Goal: Register for event/course: Sign up to attend an event or enroll in a course

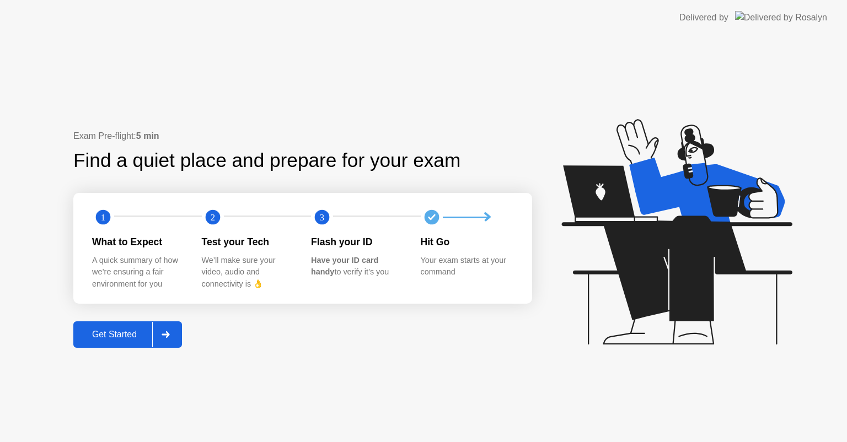
click at [108, 330] on div "Get Started" at bounding box center [115, 335] width 76 height 10
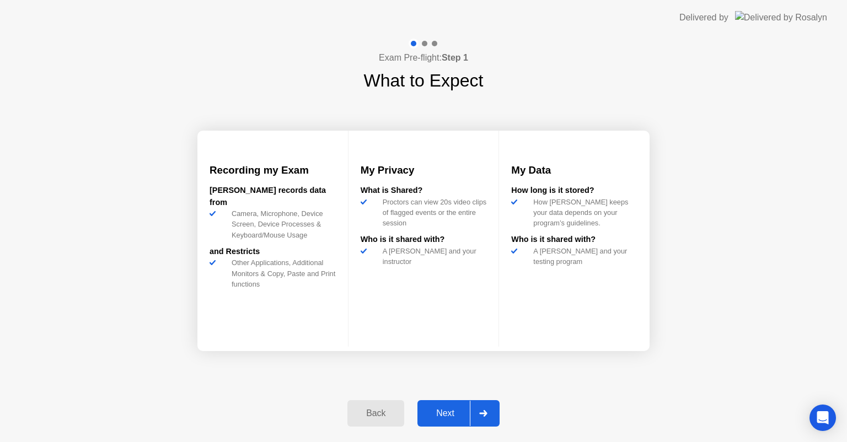
click at [460, 409] on div "Next" at bounding box center [445, 414] width 49 height 10
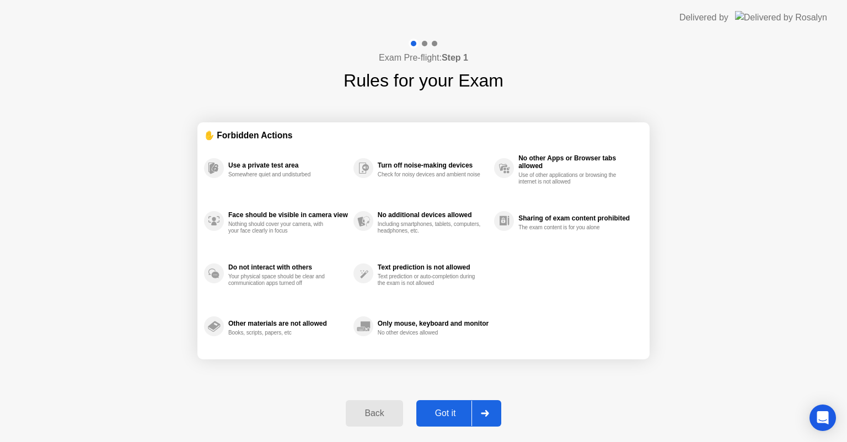
click at [468, 417] on div "Got it" at bounding box center [446, 414] width 52 height 10
select select "Available cameras"
select select "Available speakers"
select select "Available microphones"
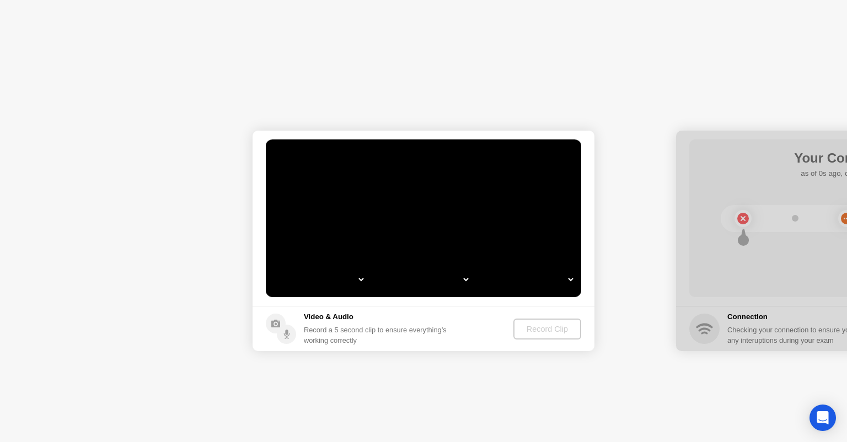
select select "**********"
select select "*******"
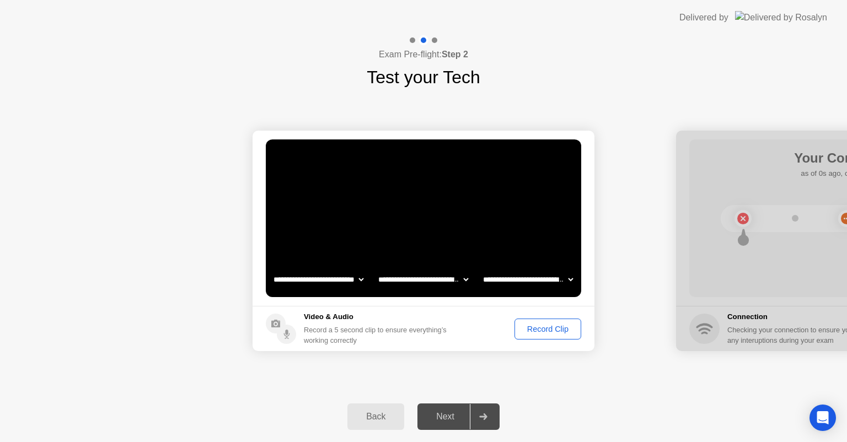
click at [564, 328] on div "Record Clip" at bounding box center [548, 329] width 59 height 9
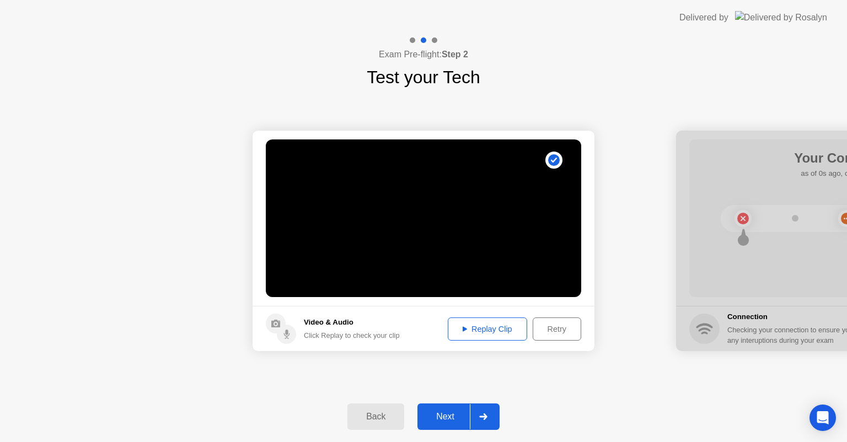
click at [453, 413] on div "Next" at bounding box center [445, 417] width 49 height 10
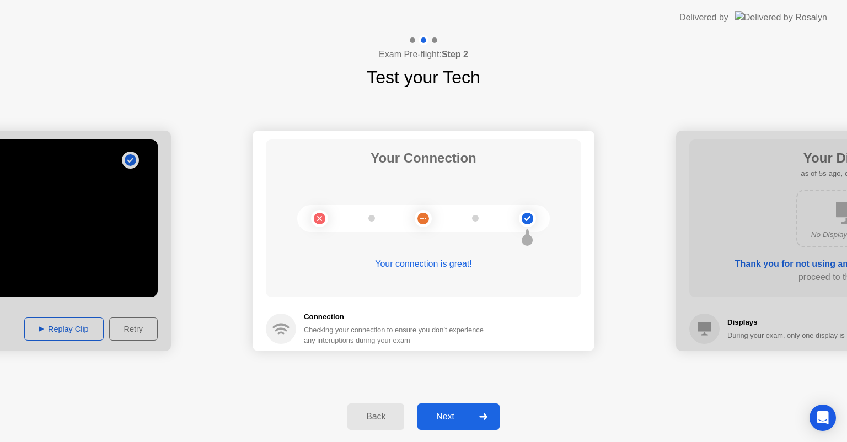
click at [452, 424] on button "Next" at bounding box center [459, 417] width 82 height 26
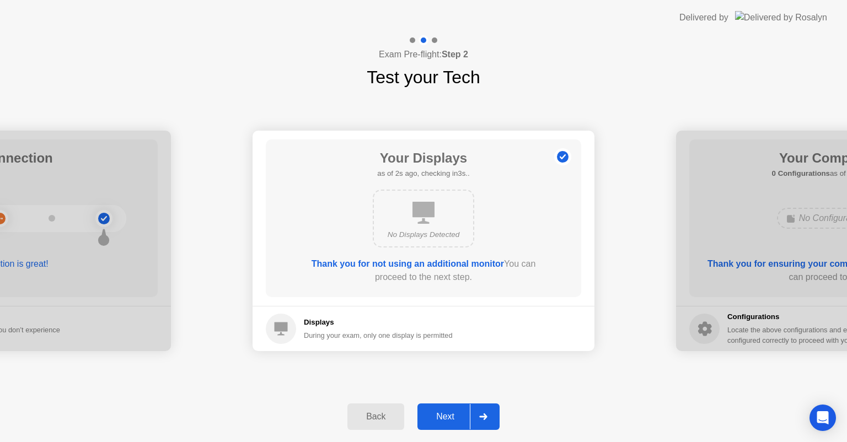
click at [452, 424] on button "Next" at bounding box center [459, 417] width 82 height 26
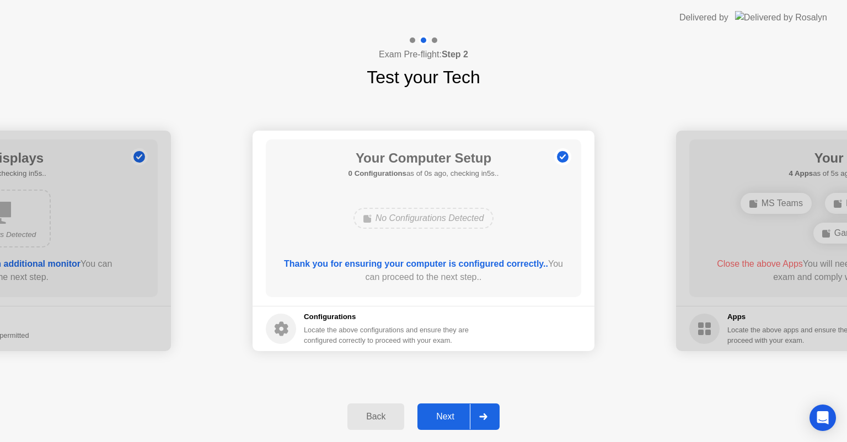
click at [452, 424] on button "Next" at bounding box center [459, 417] width 82 height 26
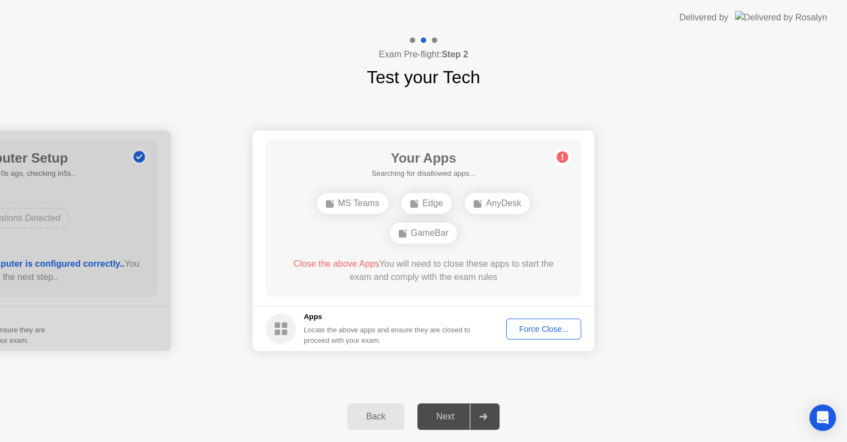
click at [533, 328] on div "Force Close..." at bounding box center [543, 329] width 67 height 9
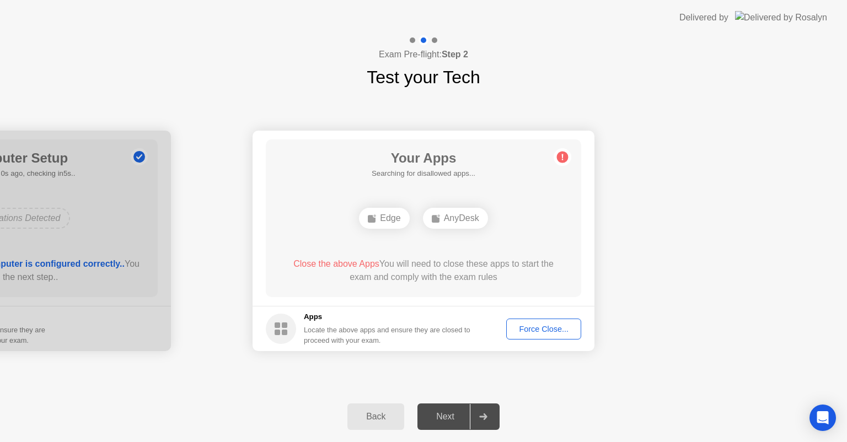
click at [531, 325] on div "Force Close..." at bounding box center [543, 329] width 67 height 9
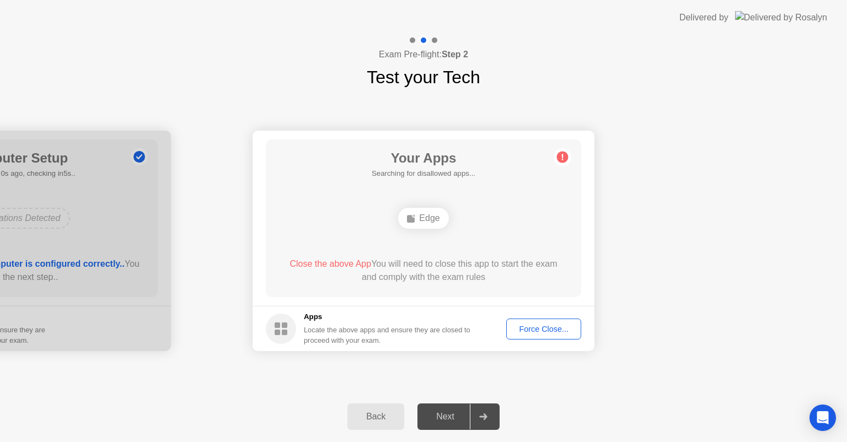
click at [542, 335] on button "Force Close..." at bounding box center [543, 329] width 75 height 21
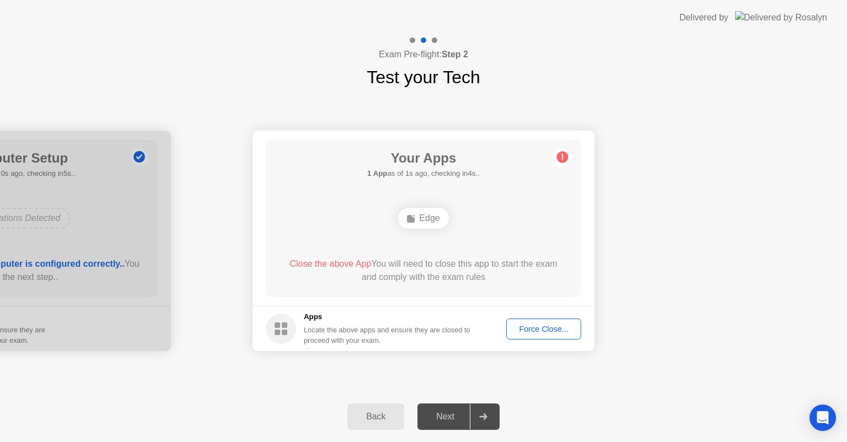
click at [545, 328] on div "Force Close..." at bounding box center [543, 329] width 67 height 9
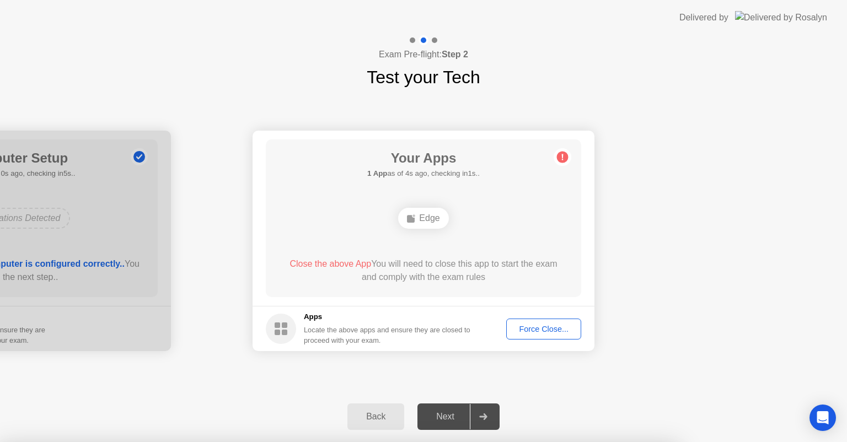
click at [624, 442] on div at bounding box center [423, 442] width 847 height 0
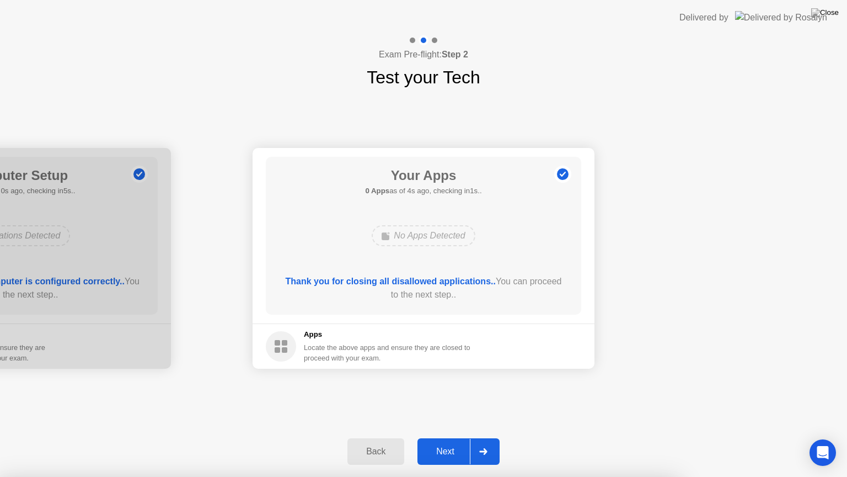
click at [448, 442] on div at bounding box center [423, 477] width 847 height 0
click at [450, 442] on div "Next" at bounding box center [445, 451] width 49 height 10
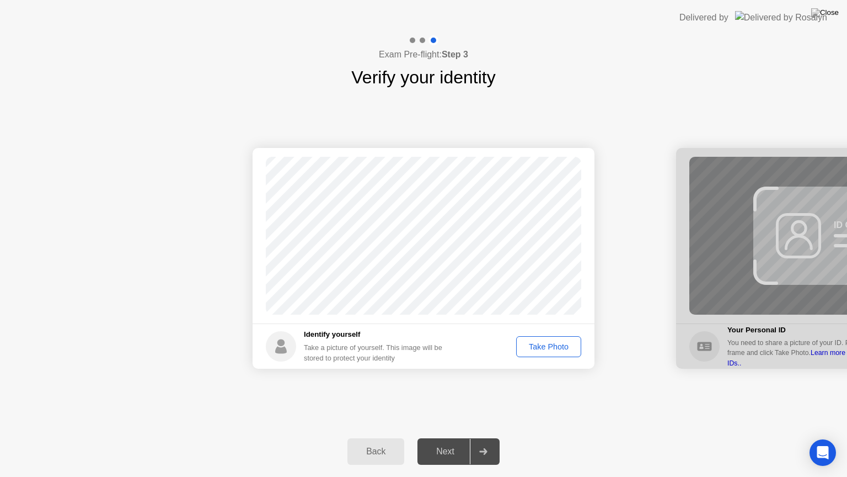
click at [551, 349] on div "Take Photo" at bounding box center [548, 346] width 57 height 9
click at [452, 442] on div "Next" at bounding box center [445, 451] width 49 height 10
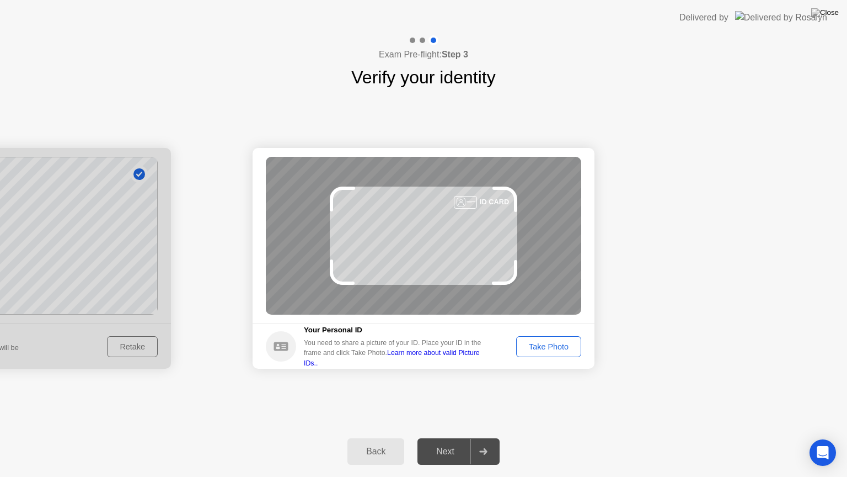
click at [452, 442] on div "Next" at bounding box center [445, 451] width 49 height 10
click at [550, 342] on div "Take Photo" at bounding box center [548, 346] width 57 height 9
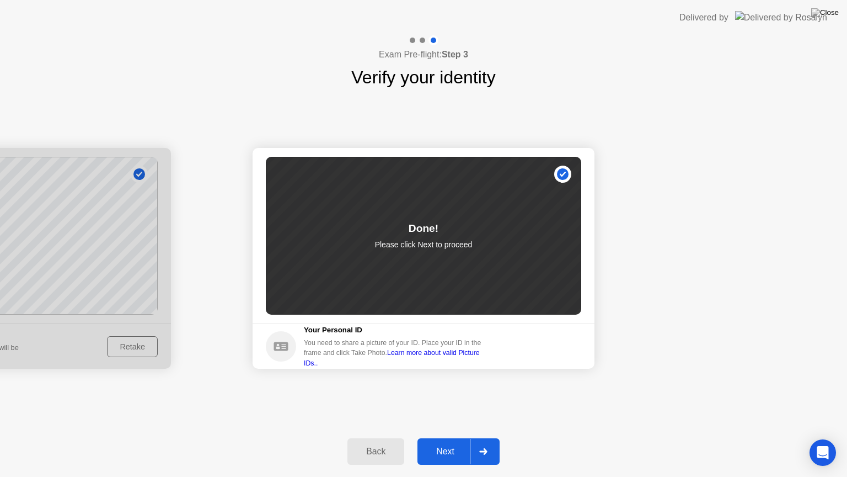
click at [0, 442] on div "Back Next" at bounding box center [423, 451] width 847 height 51
click at [445, 442] on button "Next" at bounding box center [459, 451] width 82 height 26
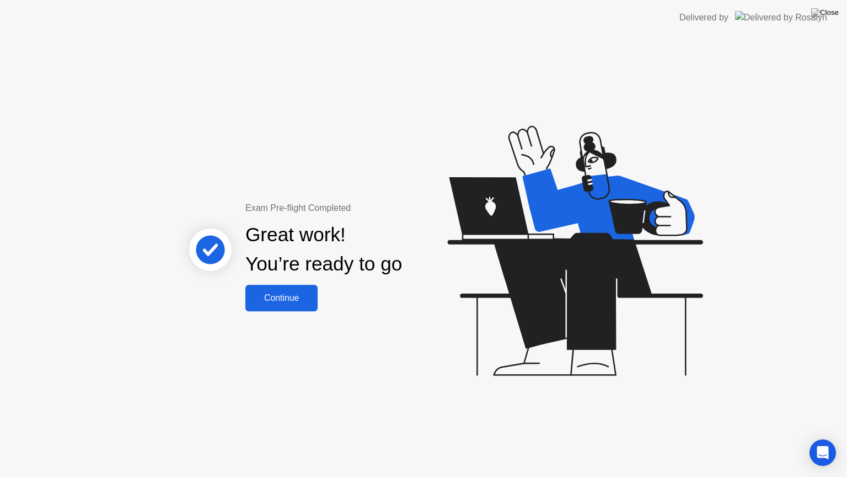
click at [297, 302] on div "Continue" at bounding box center [282, 298] width 66 height 10
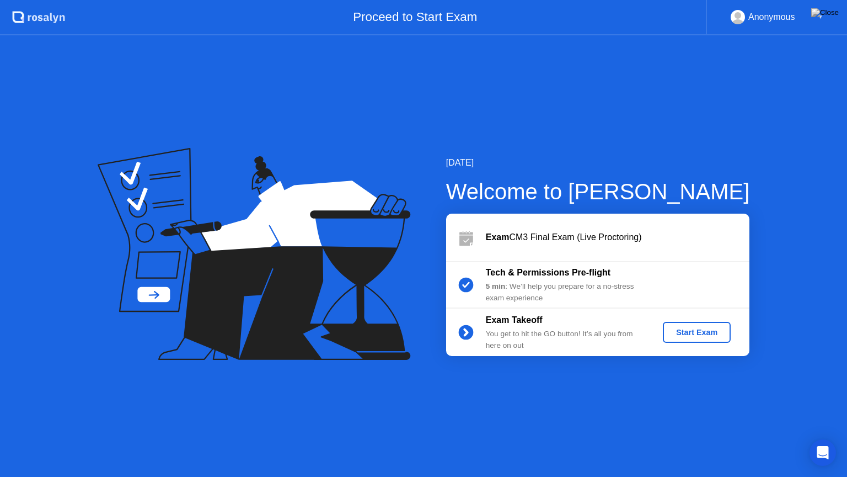
click at [698, 328] on div "Start Exam" at bounding box center [697, 332] width 59 height 9
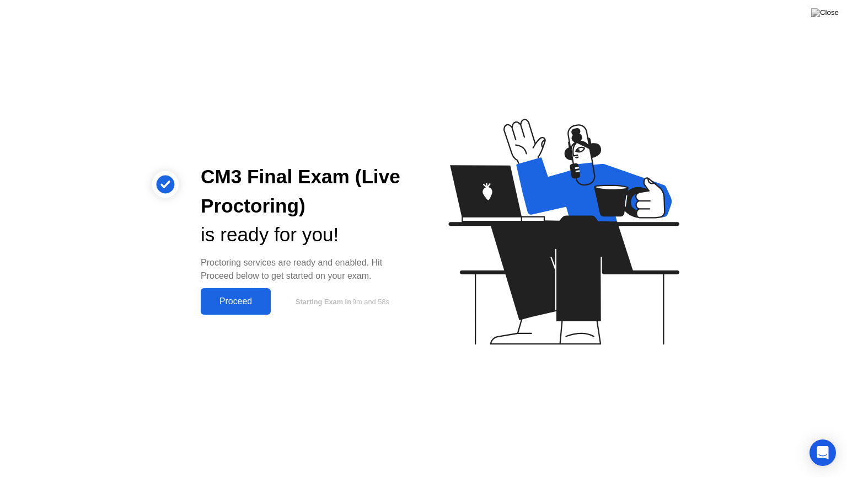
click at [217, 305] on div "Proceed" at bounding box center [235, 301] width 63 height 10
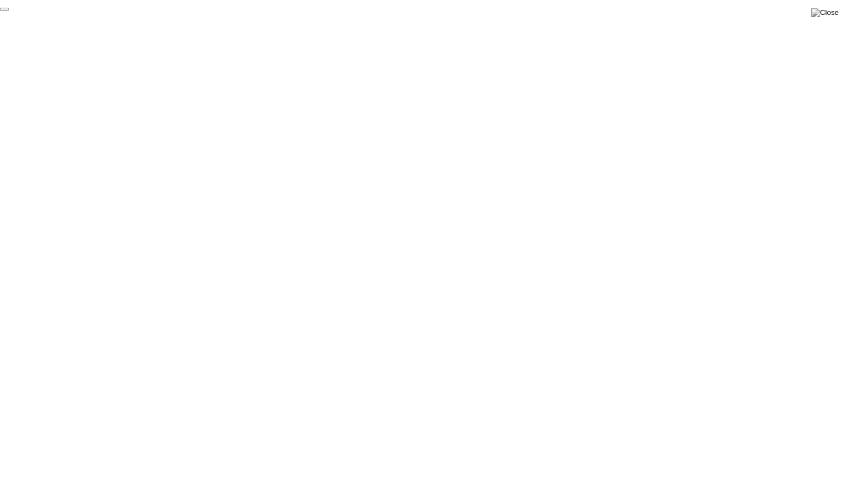
click div "End Proctoring Session"
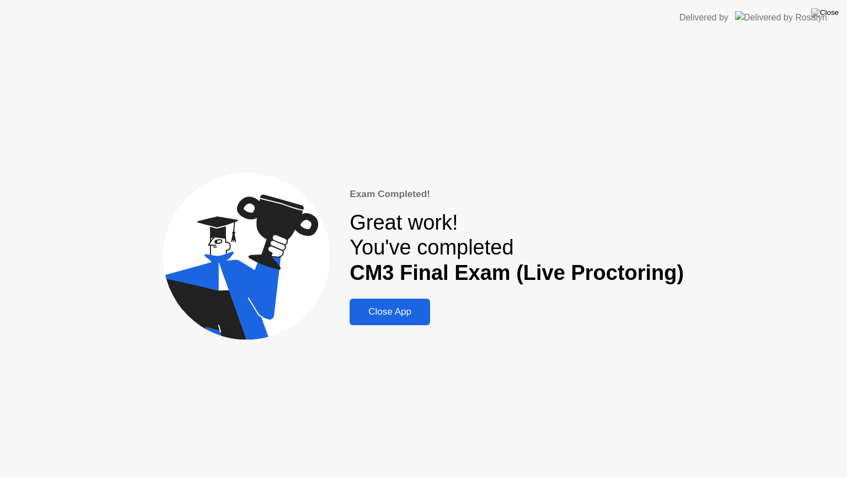
click at [380, 313] on div "Close App" at bounding box center [390, 311] width 74 height 11
